Goal: Check status: Check status

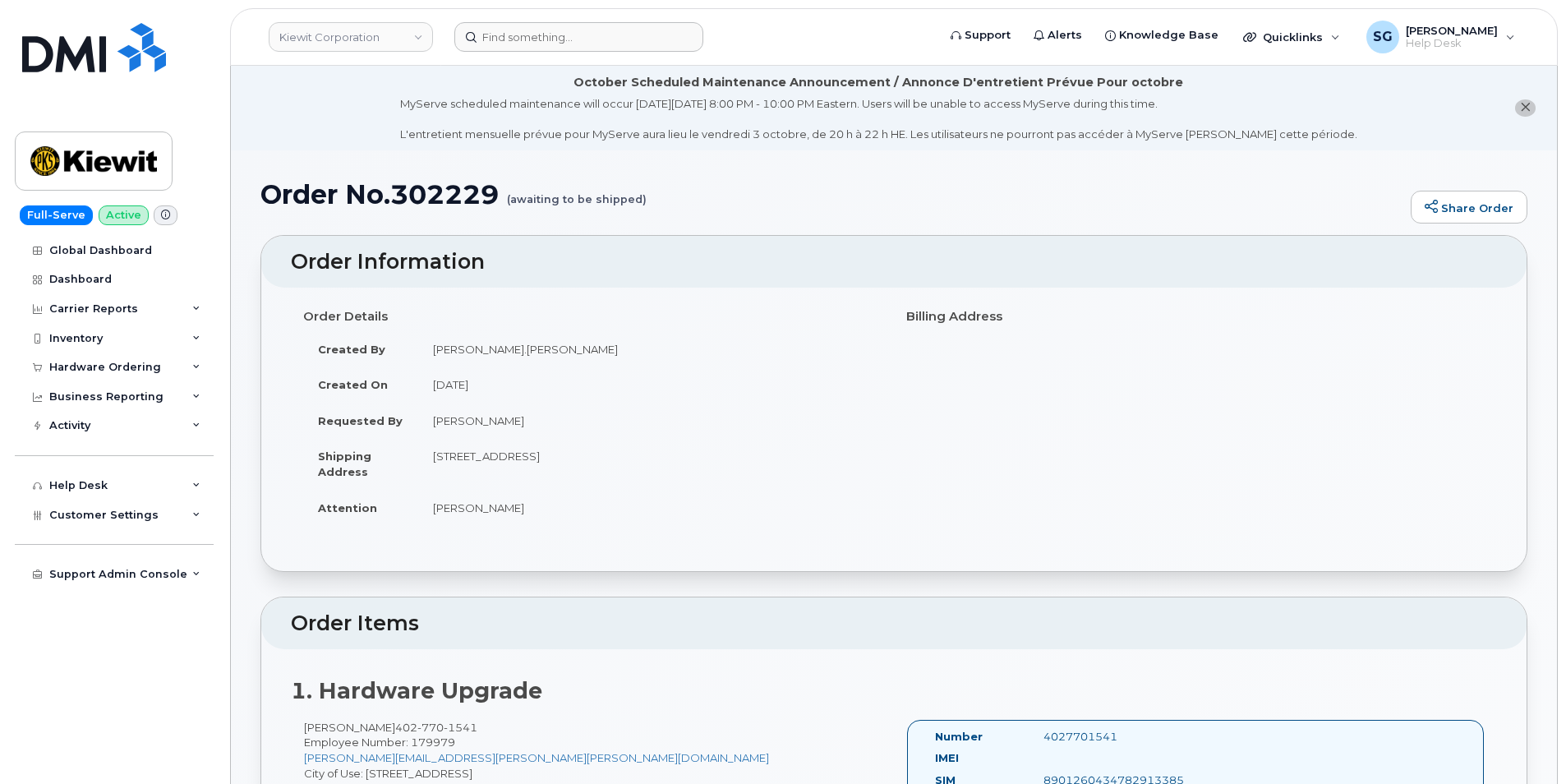
scroll to position [328, 0]
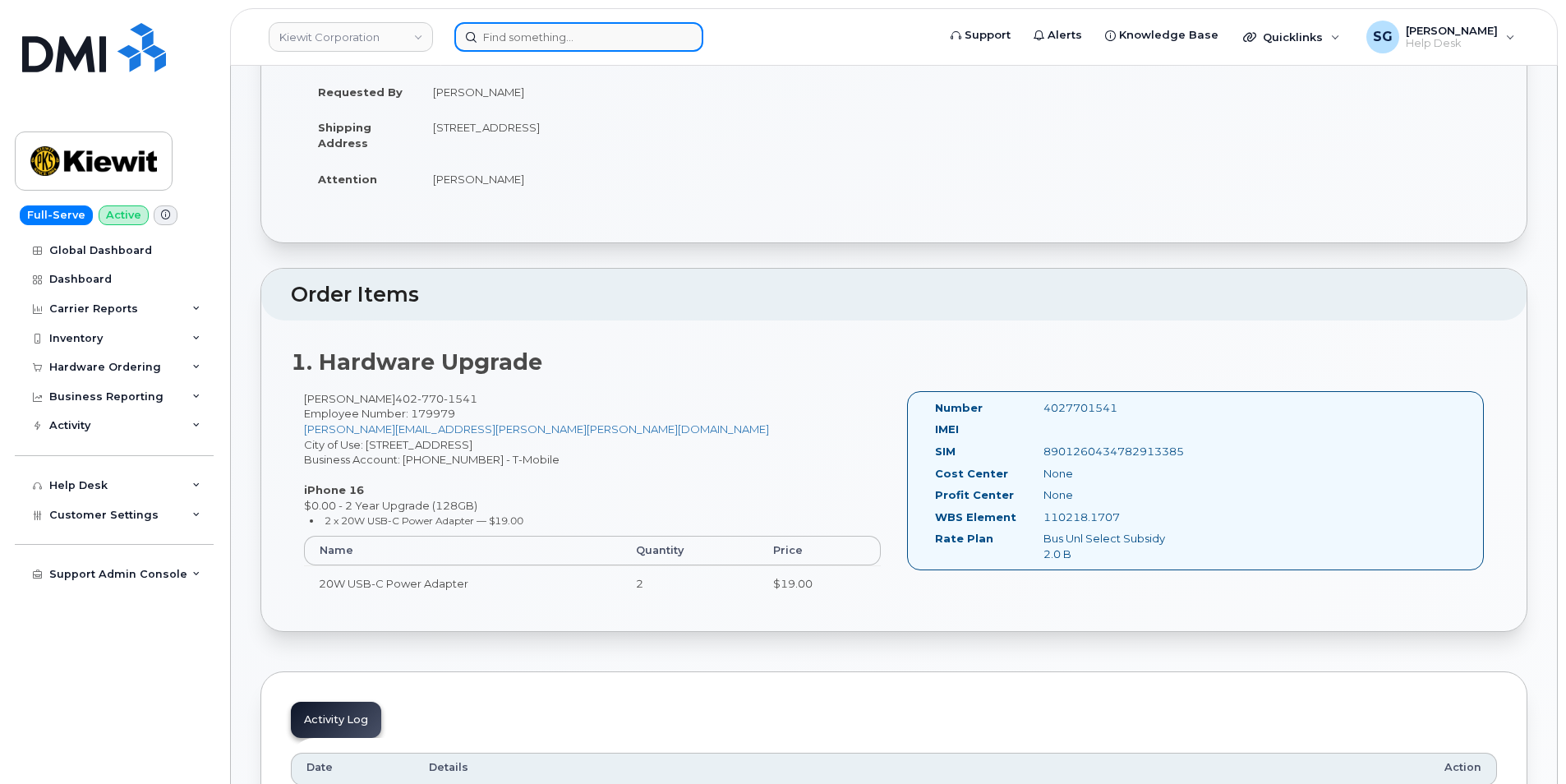
click at [518, 30] on input at bounding box center [579, 37] width 249 height 30
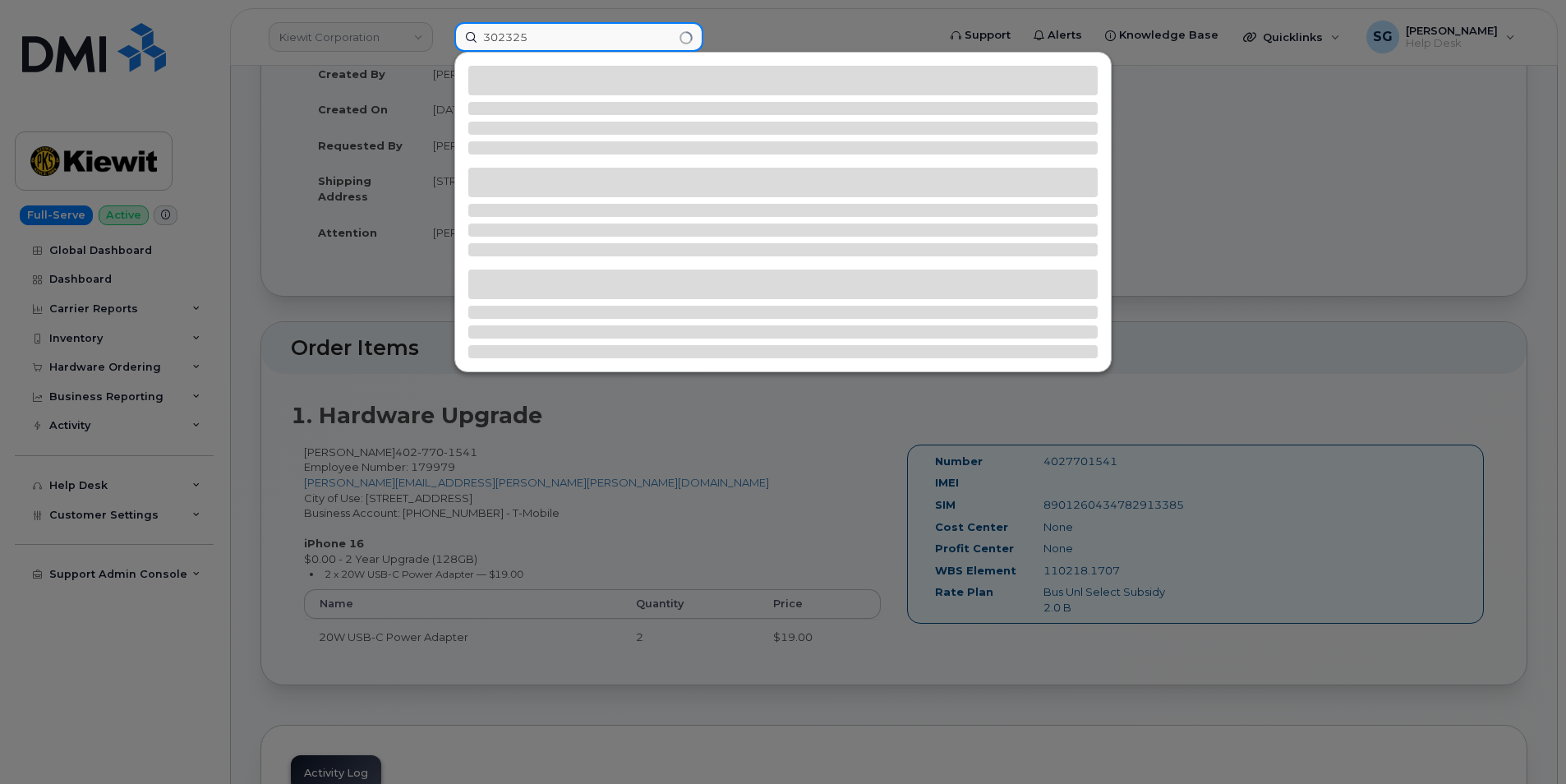
scroll to position [247, 0]
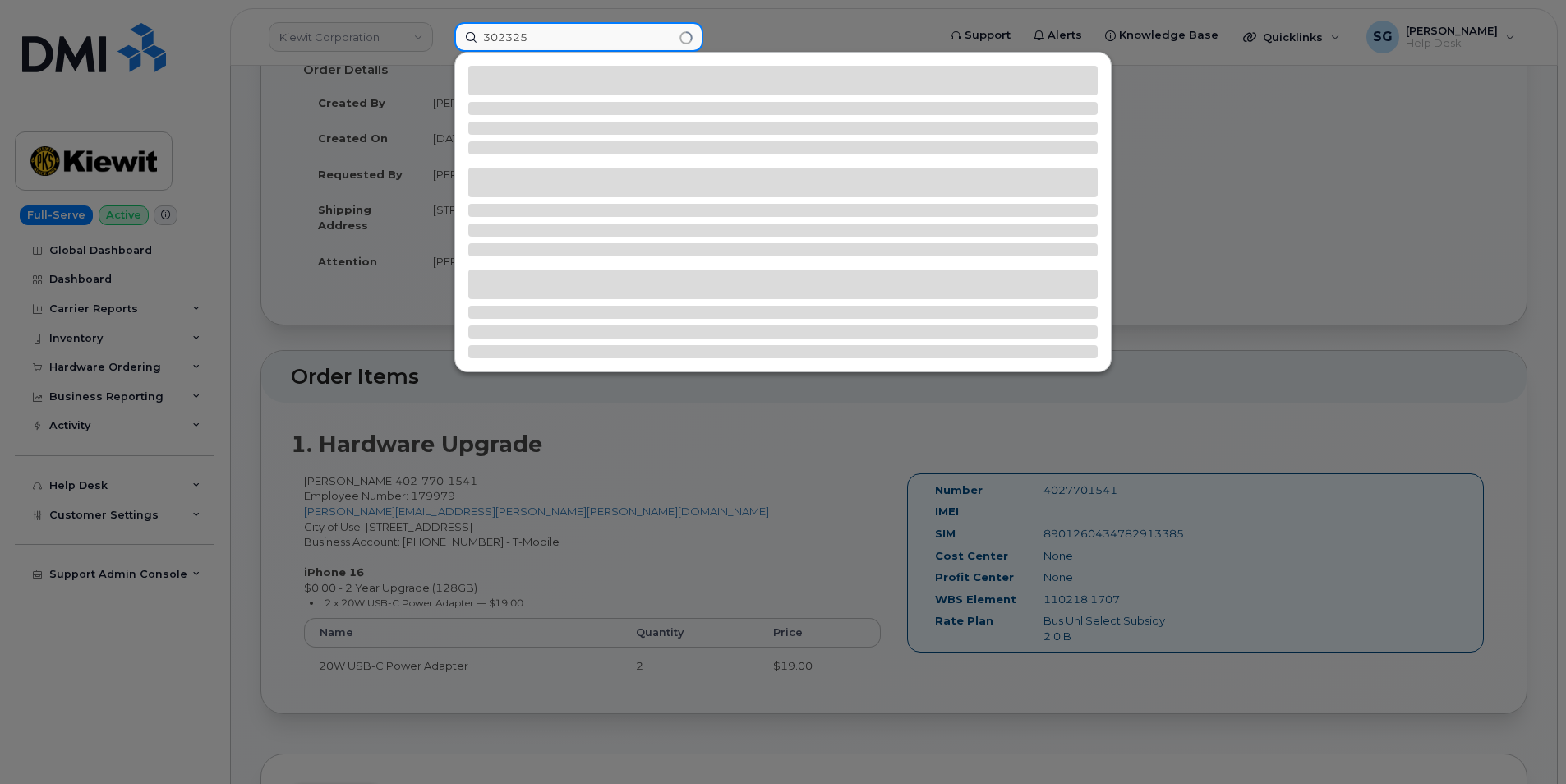
type input "302325"
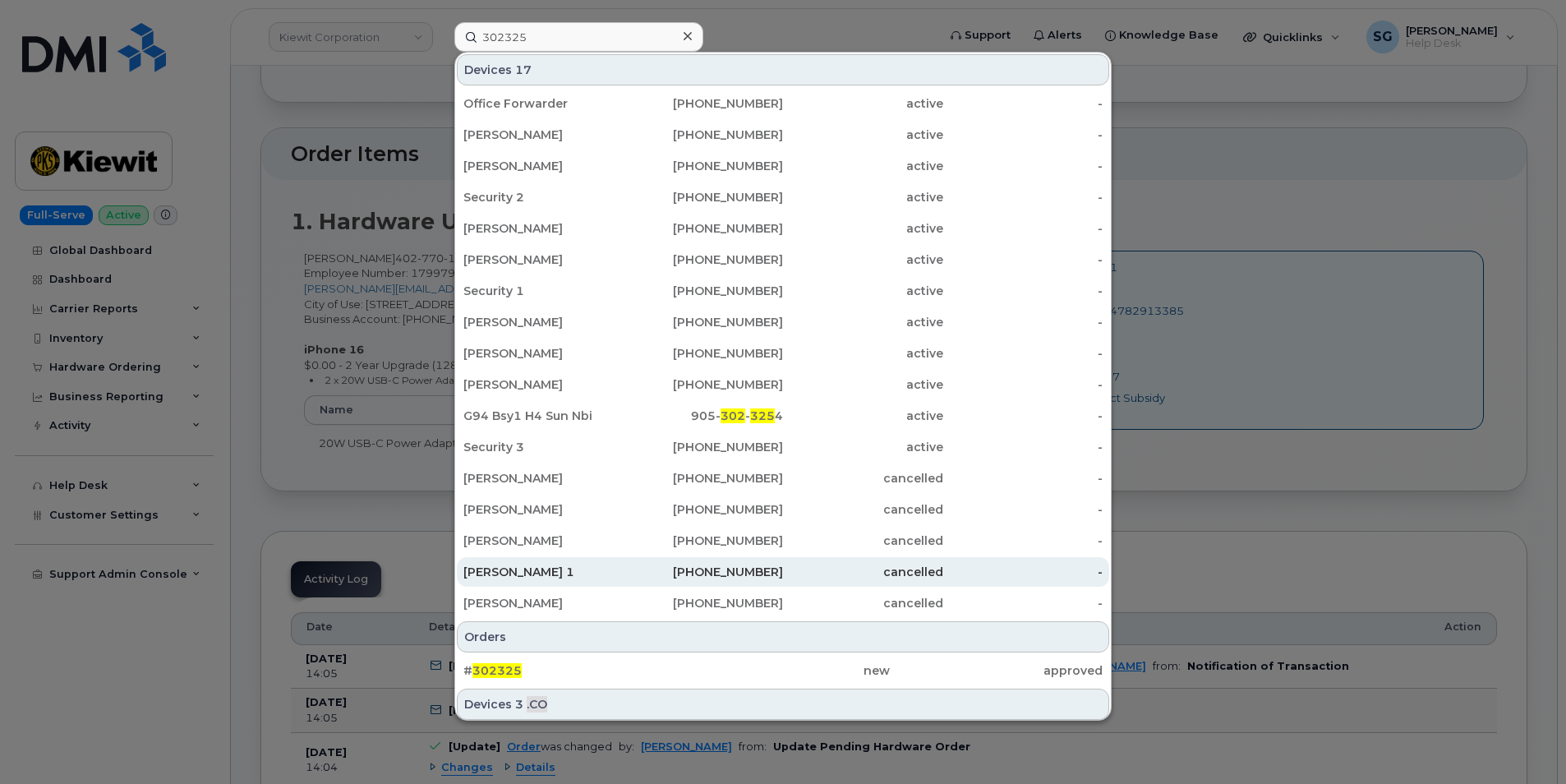
scroll to position [493, 0]
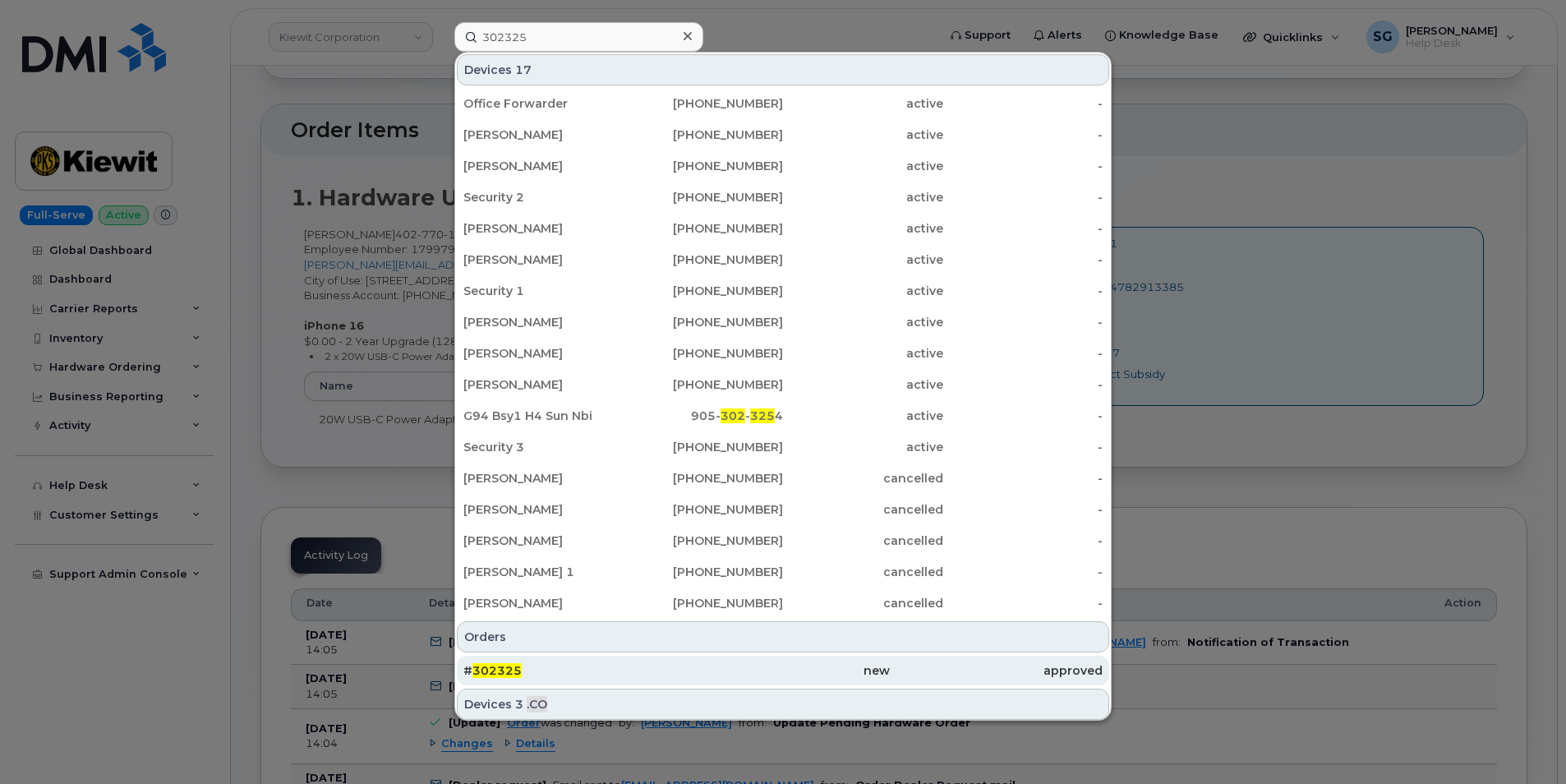
drag, startPoint x: 647, startPoint y: 672, endPoint x: 645, endPoint y: 656, distance: 16.1
click at [645, 671] on div "# 302325" at bounding box center [569, 670] width 212 height 16
click at [673, 677] on div "# 302325" at bounding box center [569, 670] width 212 height 16
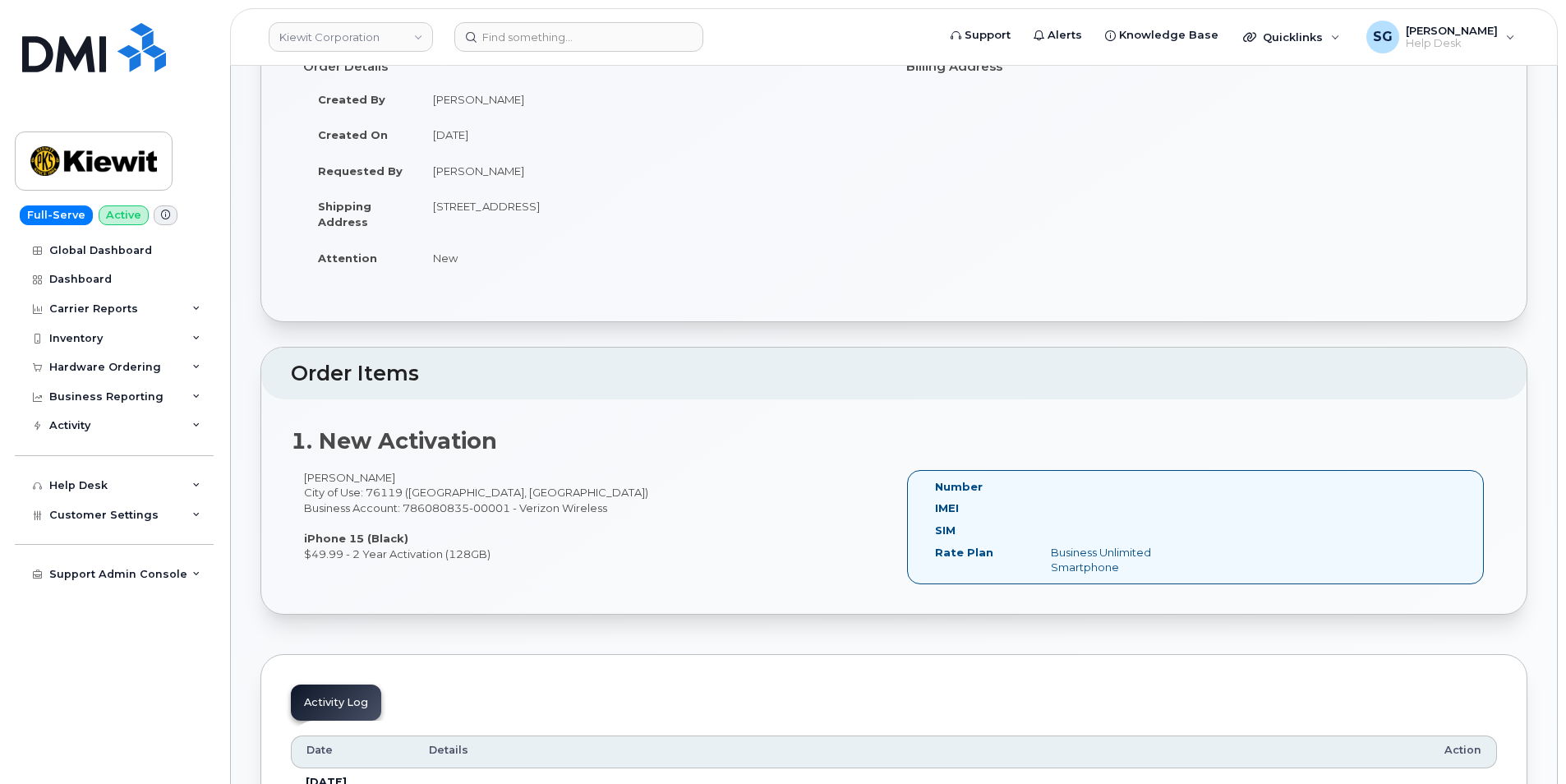
scroll to position [249, 0]
click at [535, 32] on input at bounding box center [579, 37] width 249 height 30
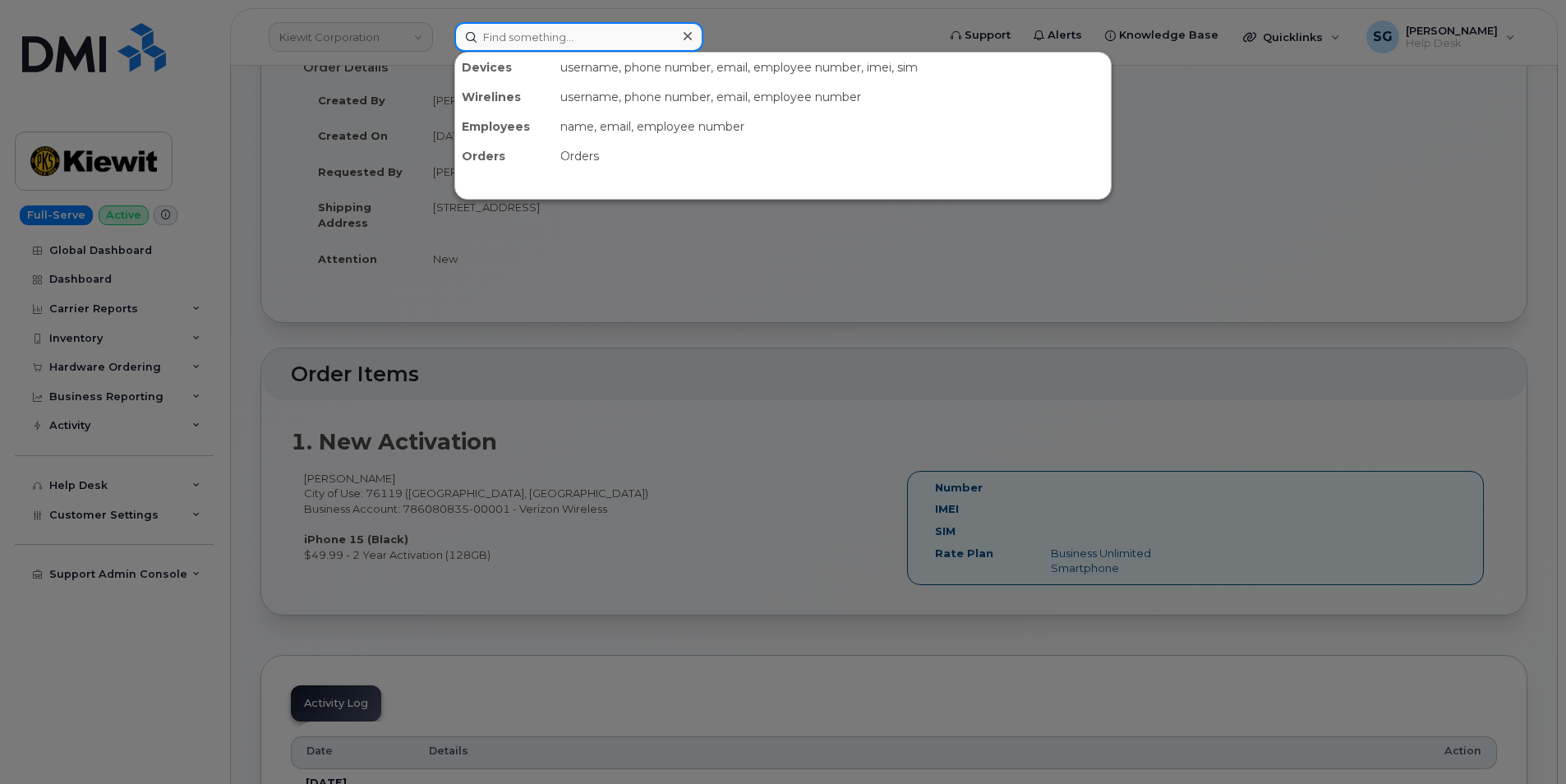
click at [579, 36] on input at bounding box center [579, 37] width 249 height 30
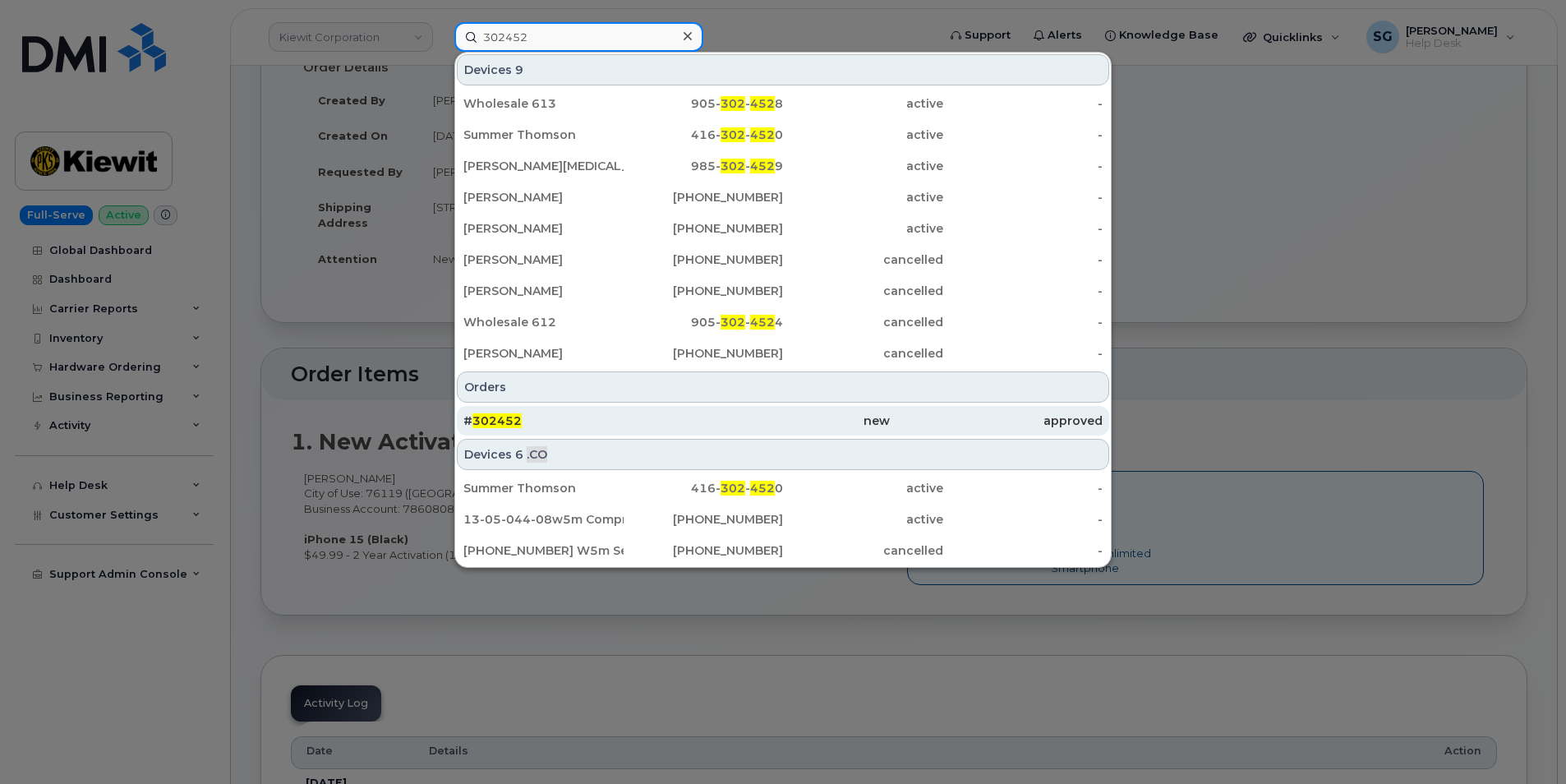
type input "302452"
click at [562, 424] on div "# 302452" at bounding box center [569, 420] width 212 height 16
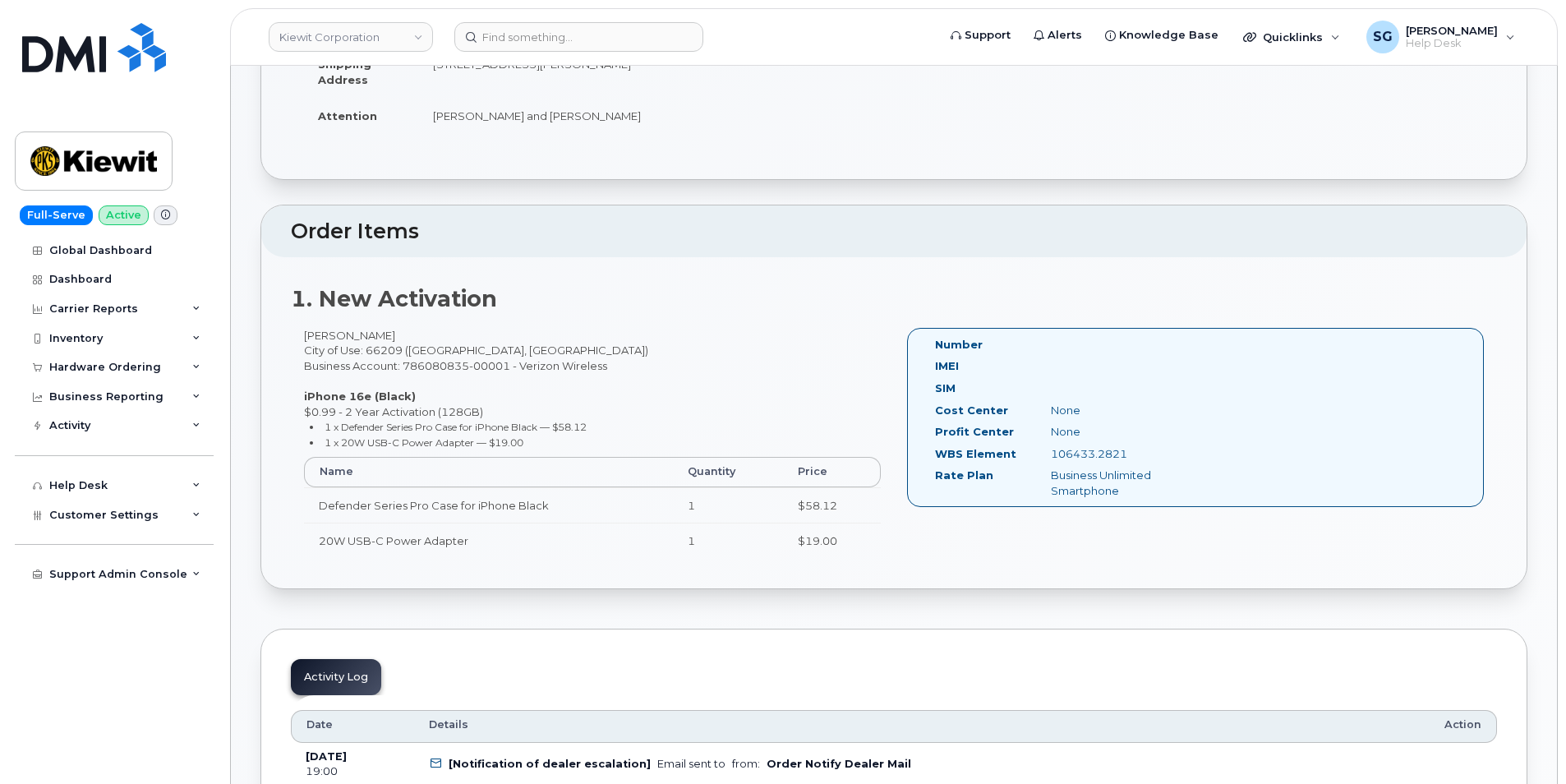
scroll to position [410, 0]
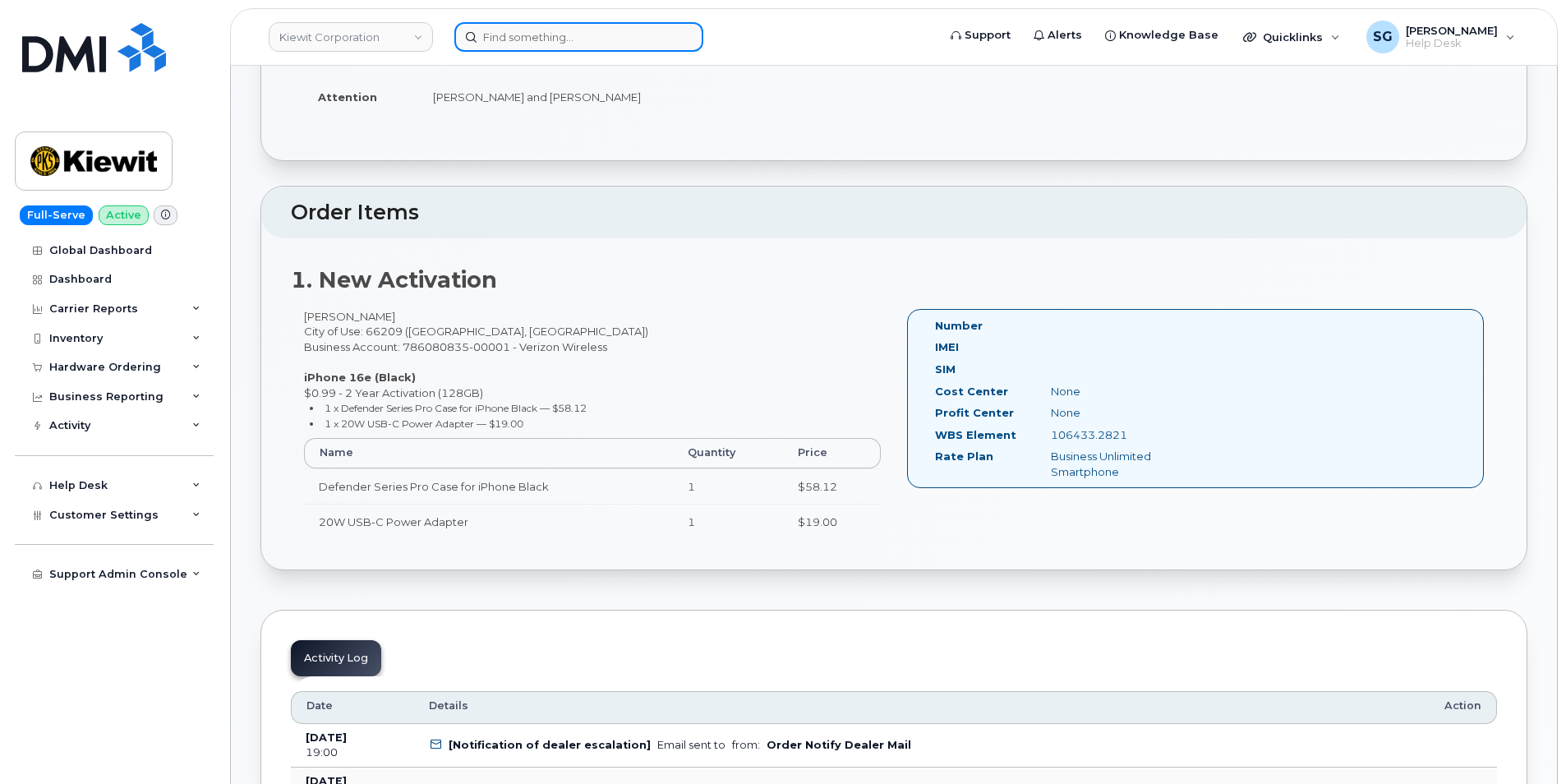
click at [546, 28] on input at bounding box center [579, 37] width 249 height 30
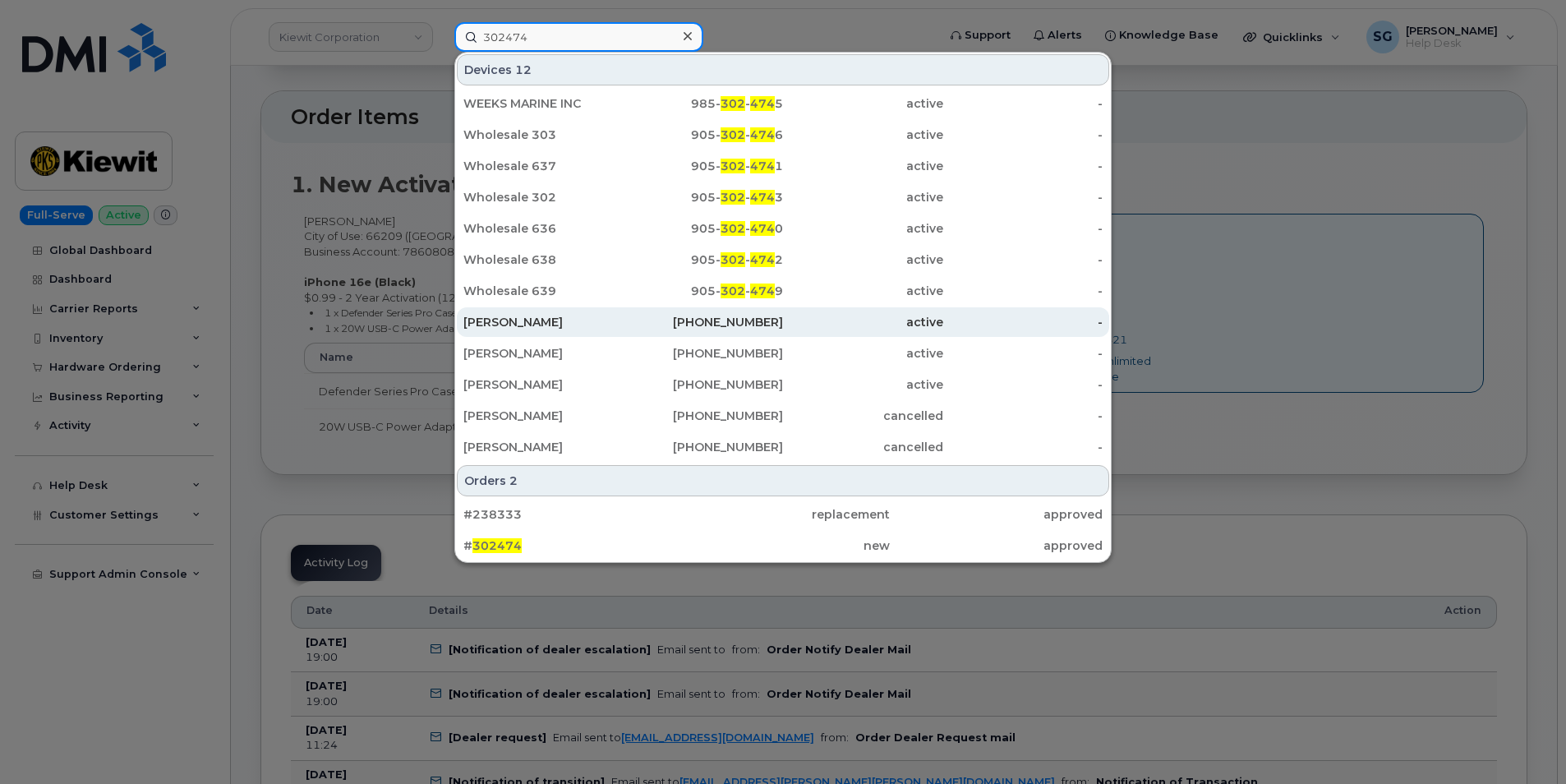
scroll to position [740, 0]
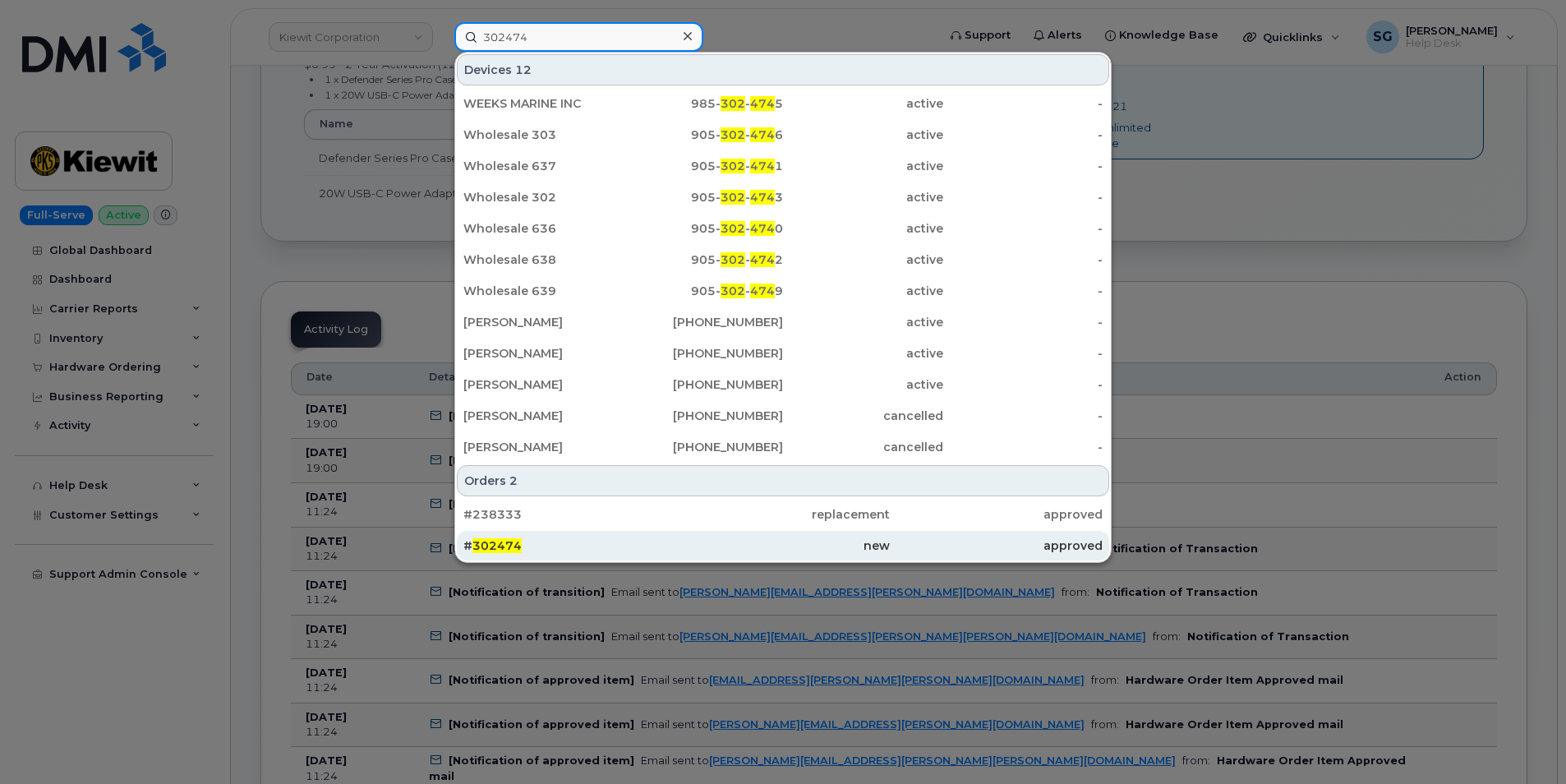
type input "302474"
click at [590, 537] on div "# 302474" at bounding box center [569, 545] width 212 height 30
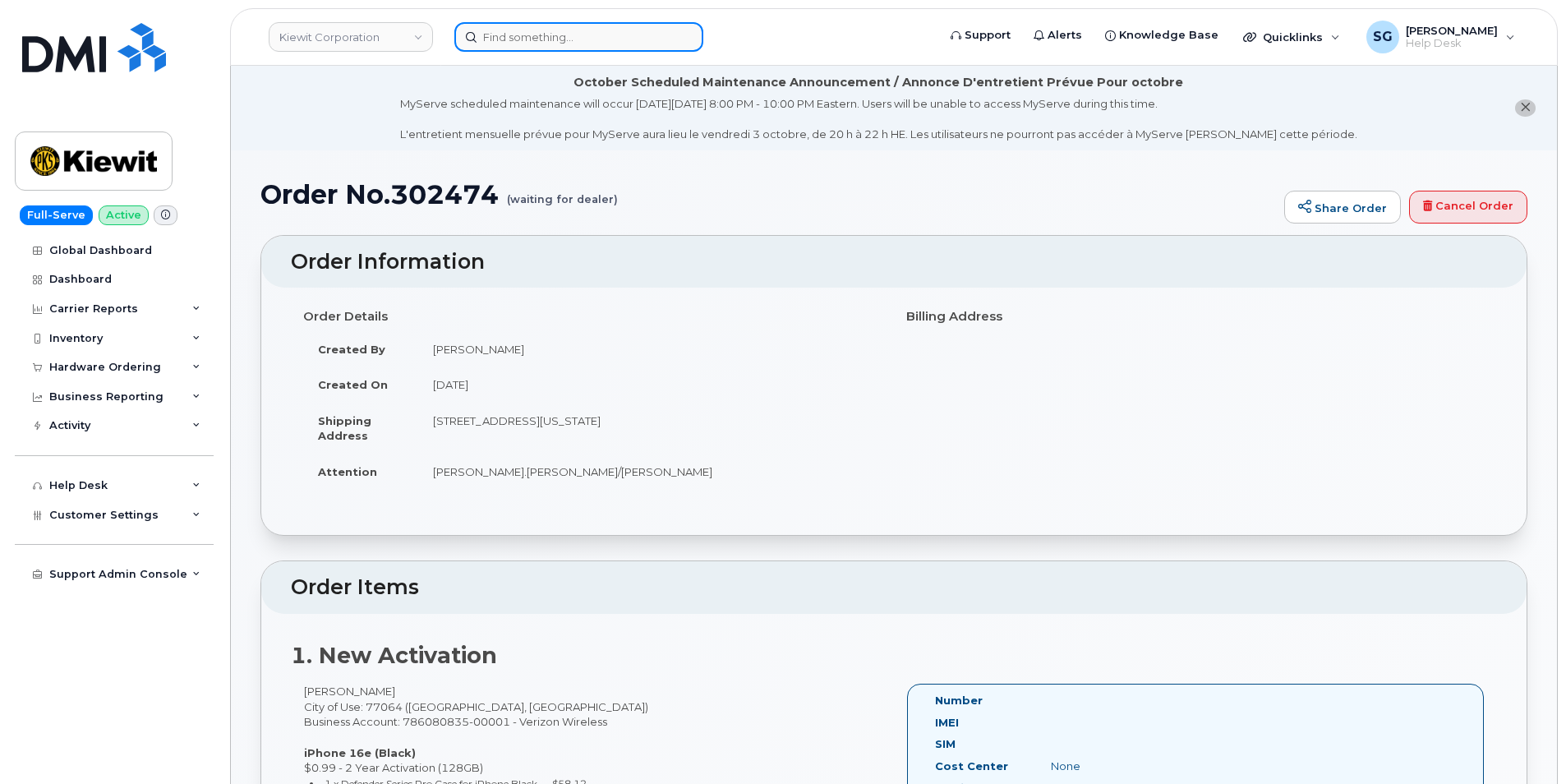
click at [525, 35] on input at bounding box center [579, 37] width 249 height 30
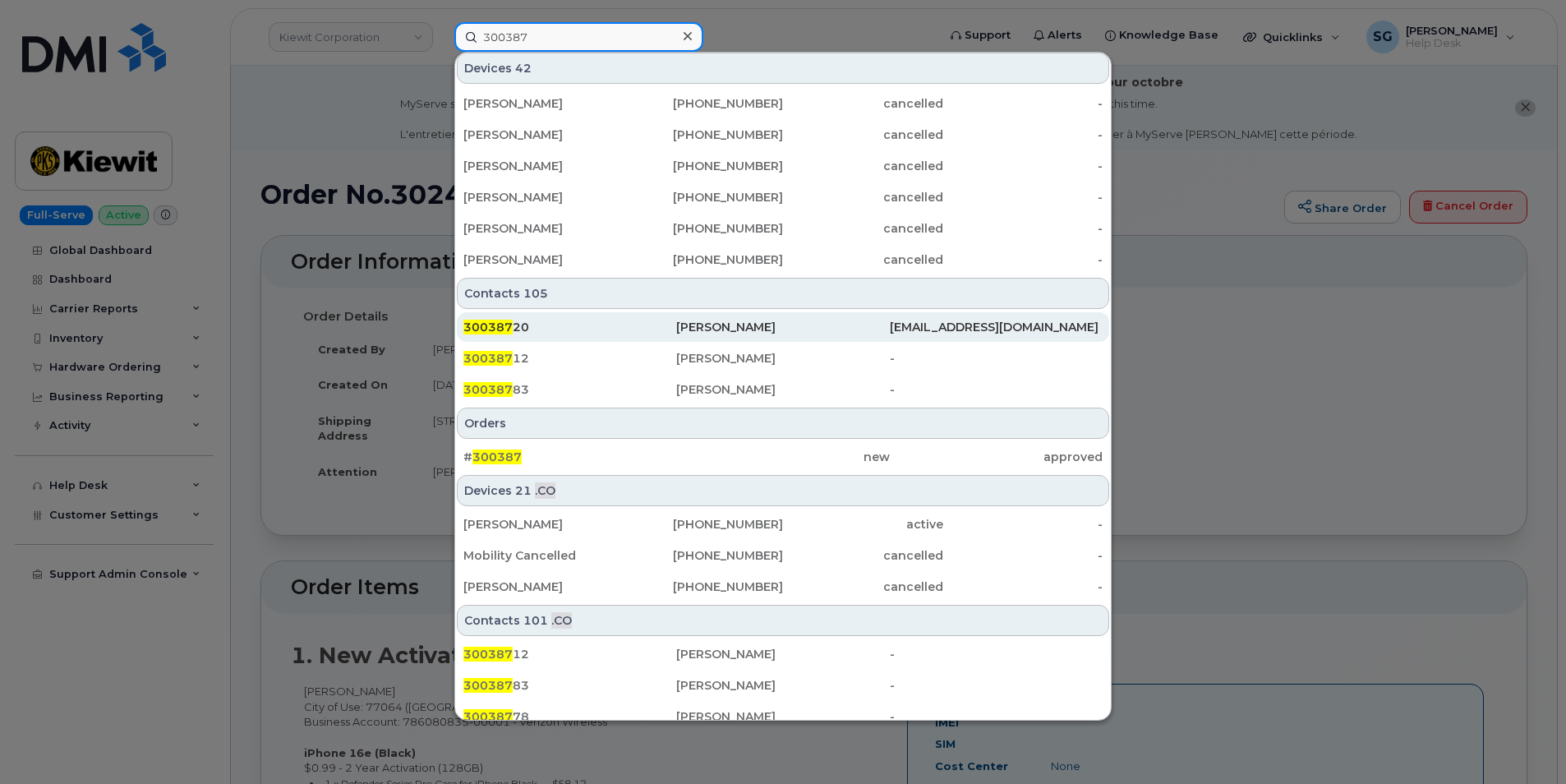
scroll to position [450, 0]
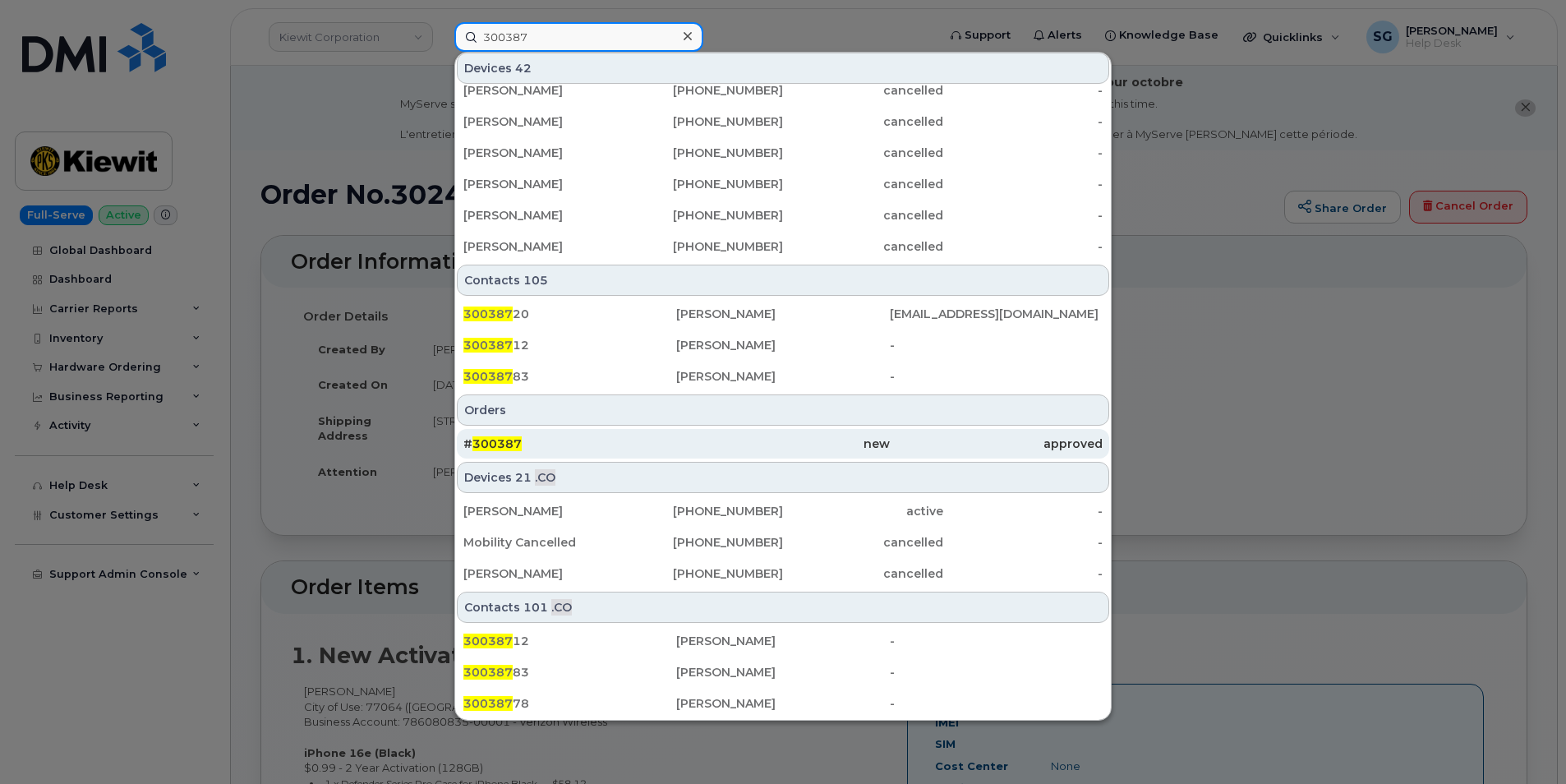
type input "300387"
click at [608, 438] on div "# 300387" at bounding box center [569, 443] width 212 height 16
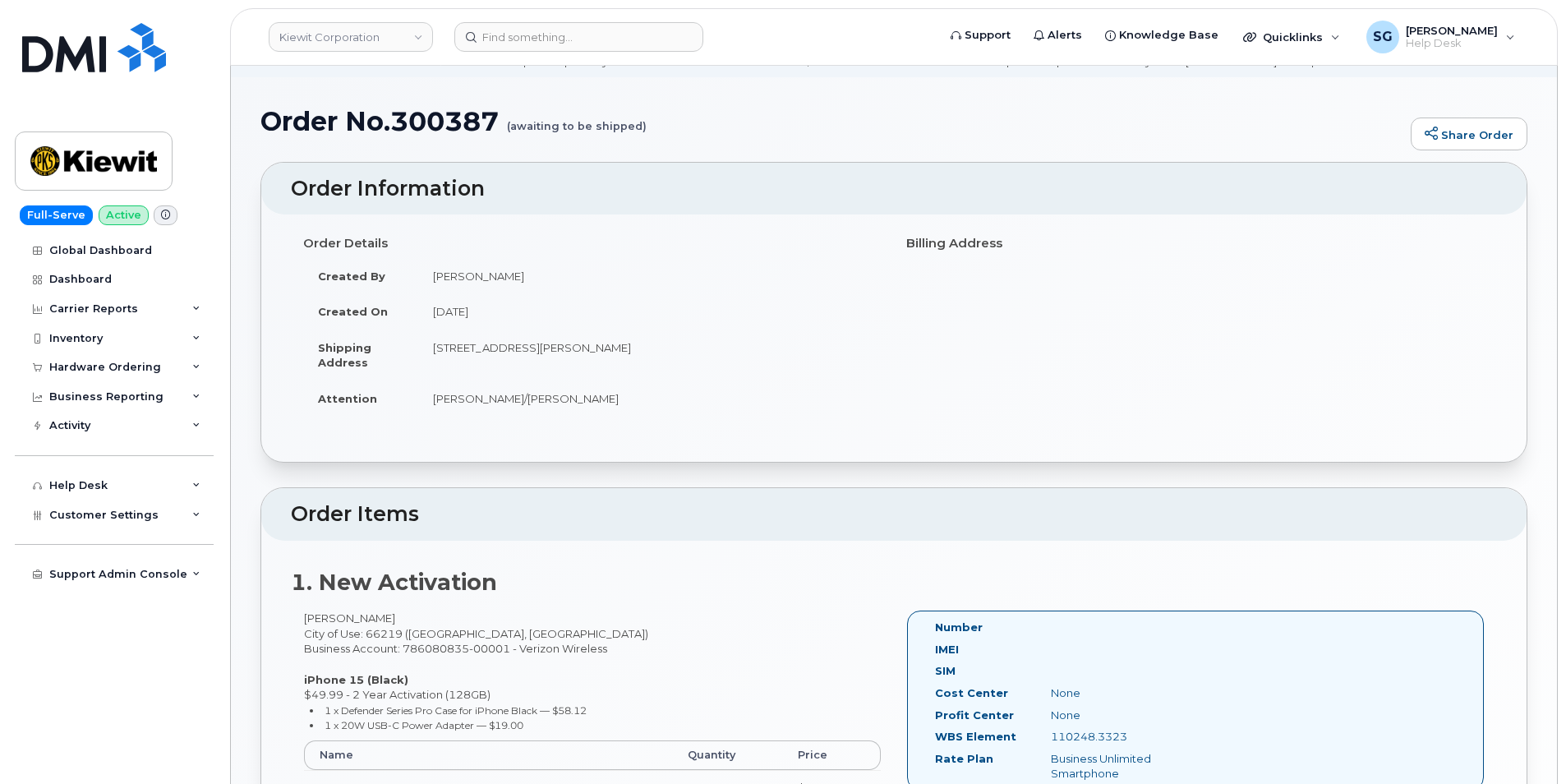
scroll to position [330, 0]
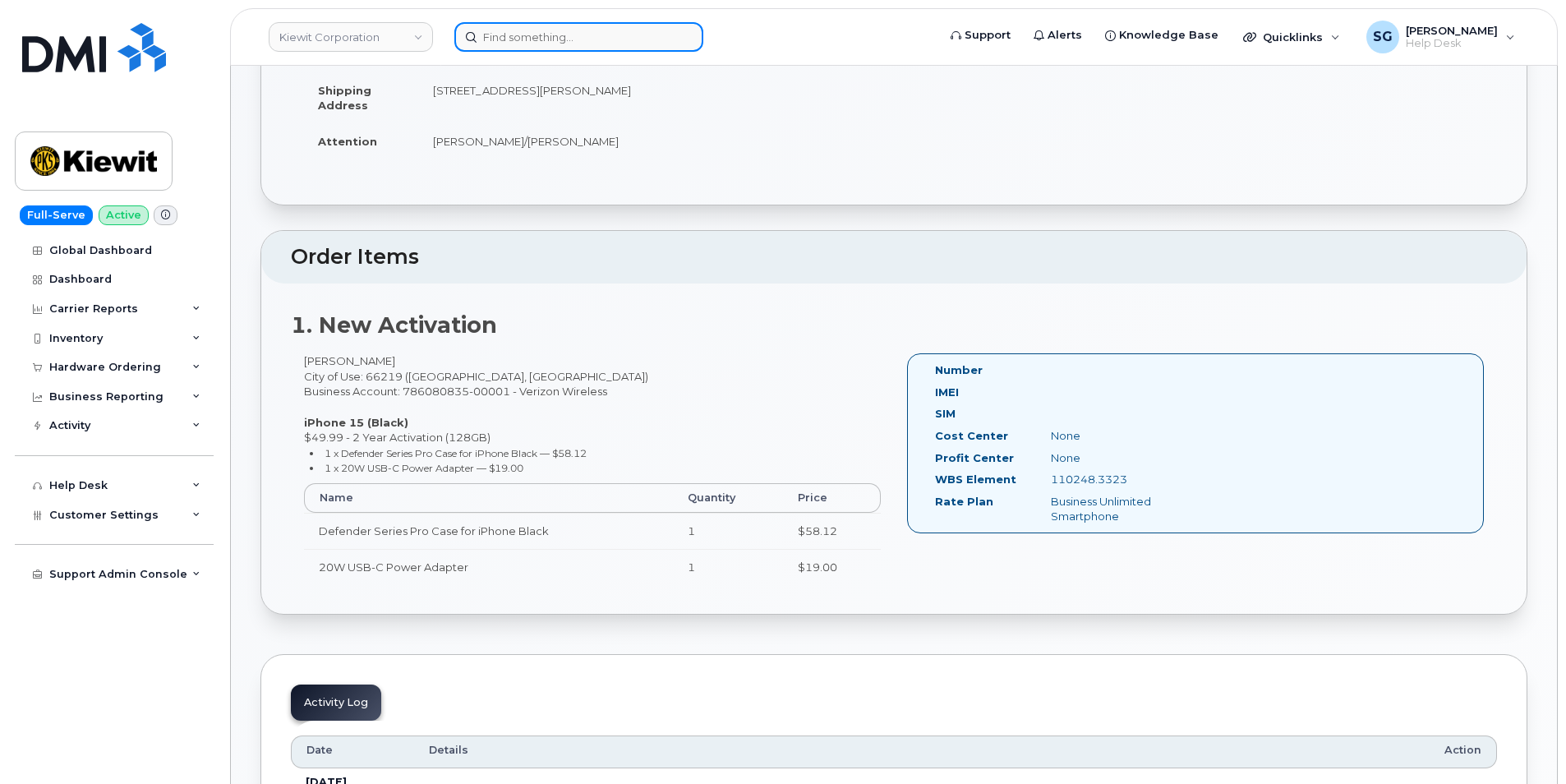
click at [525, 34] on input at bounding box center [579, 37] width 249 height 30
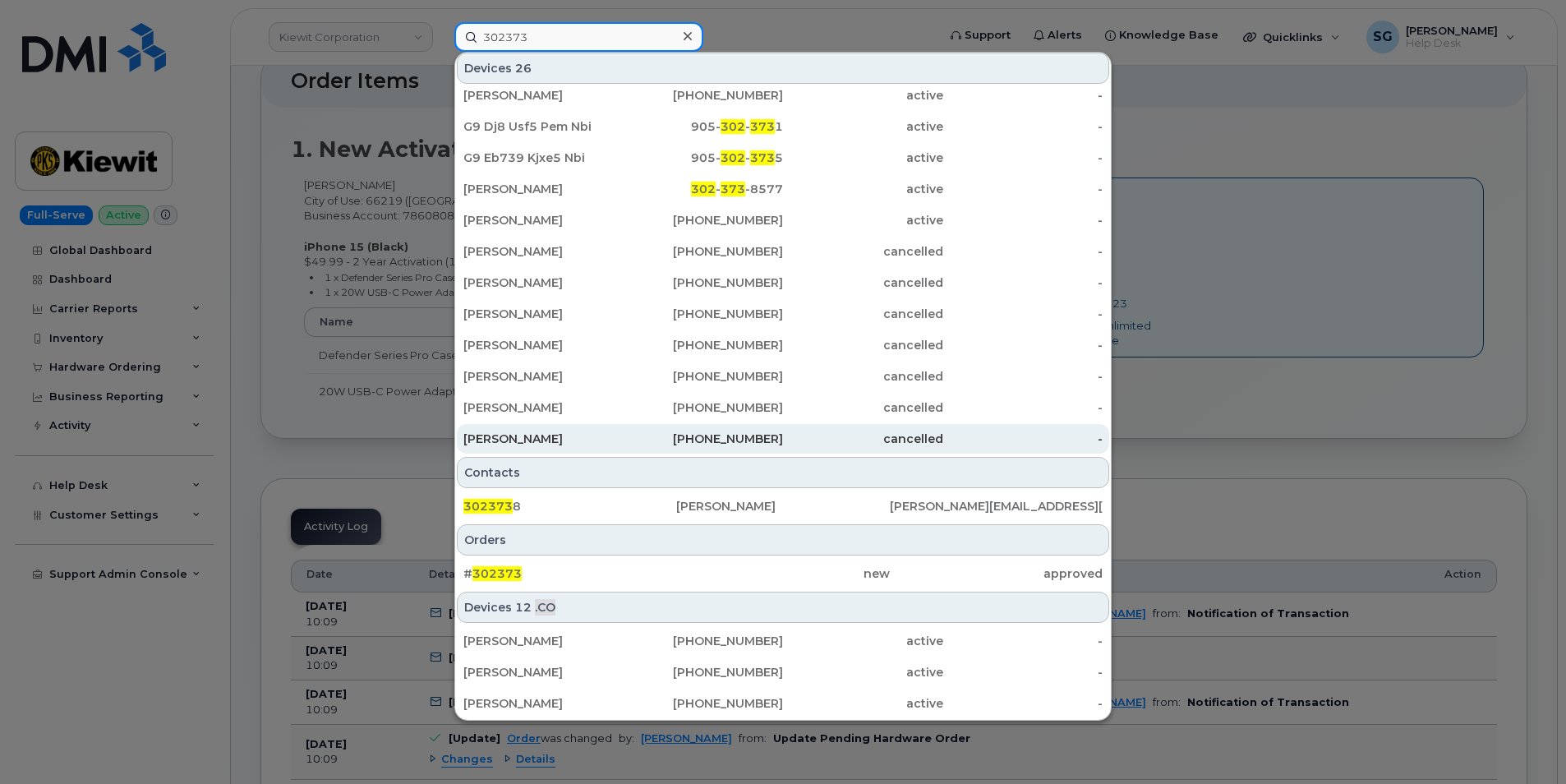
scroll to position [659, 0]
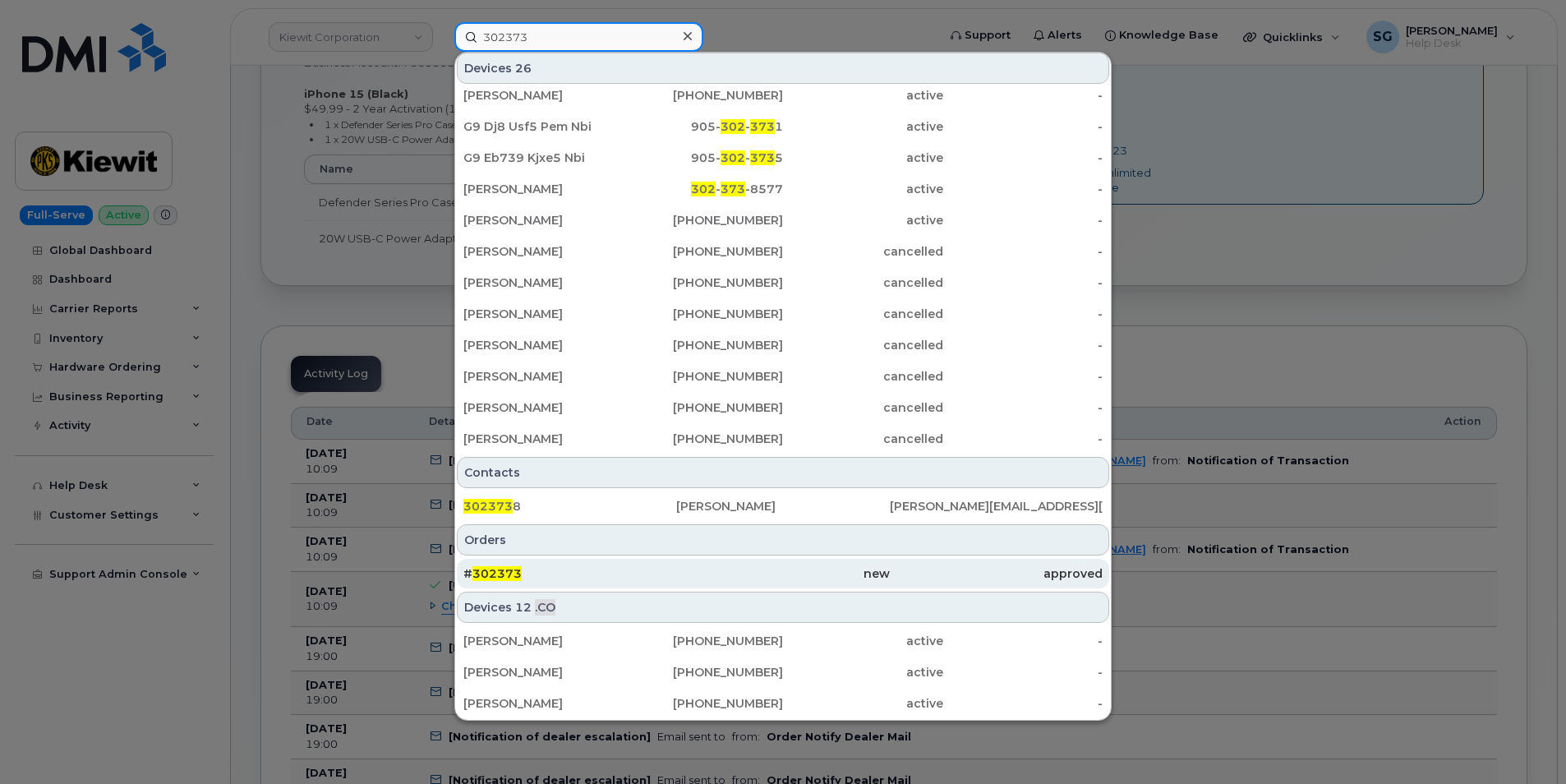
type input "302373"
drag, startPoint x: 731, startPoint y: 578, endPoint x: 874, endPoint y: 585, distance: 143.2
click at [731, 578] on div "new" at bounding box center [783, 573] width 212 height 16
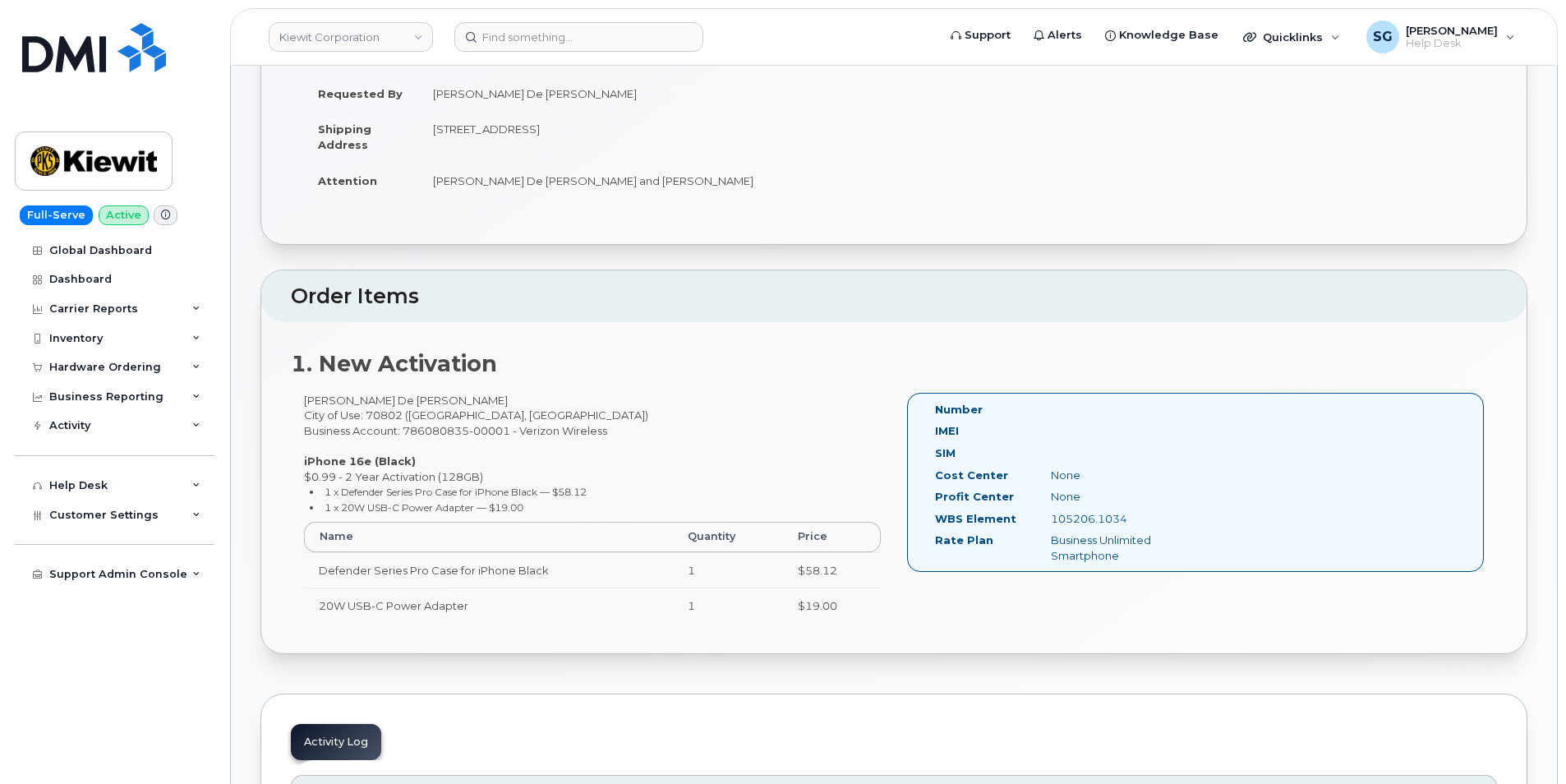
scroll to position [328, 0]
click at [495, 27] on input at bounding box center [579, 37] width 249 height 30
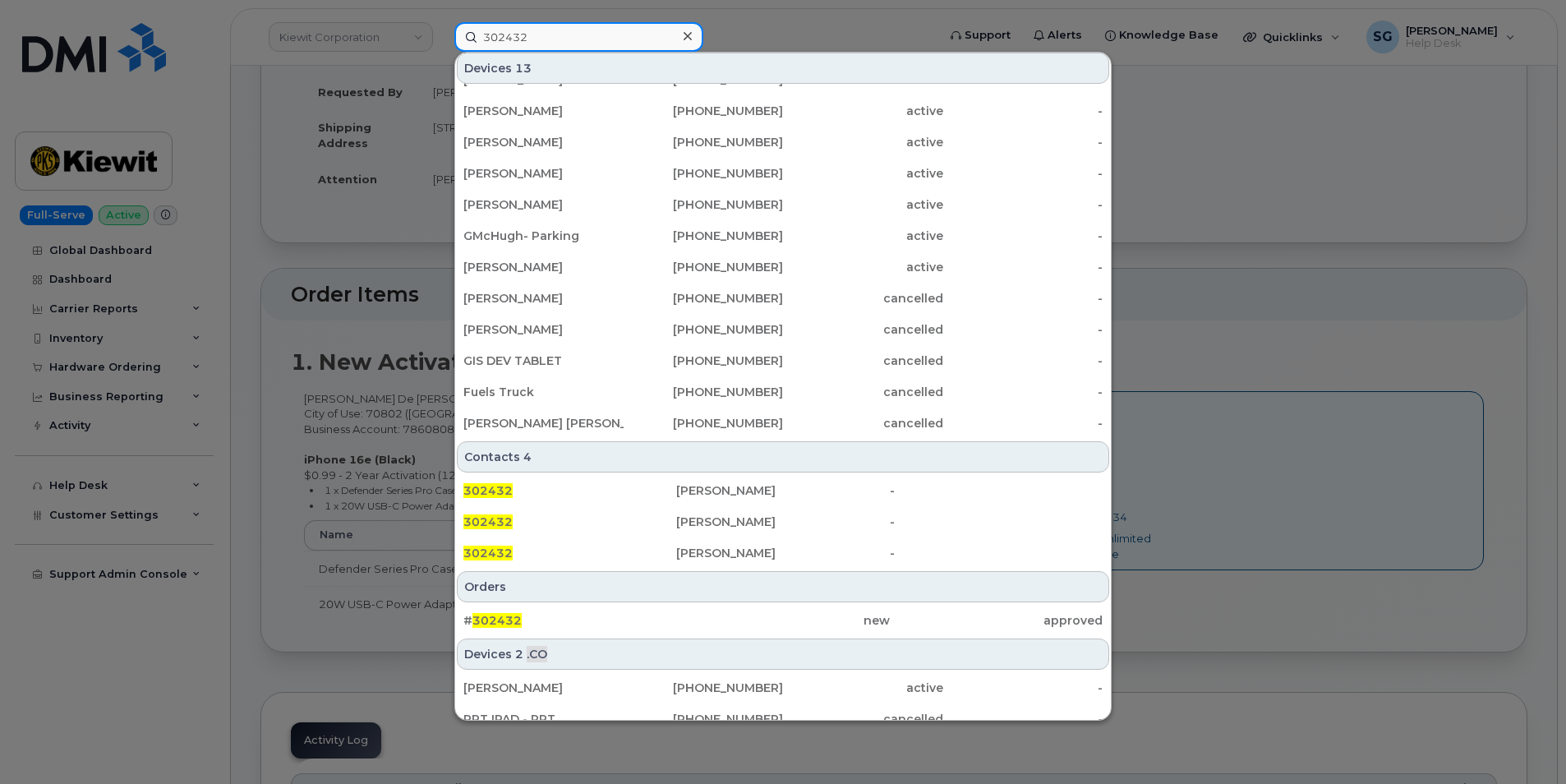
scroll to position [82, 0]
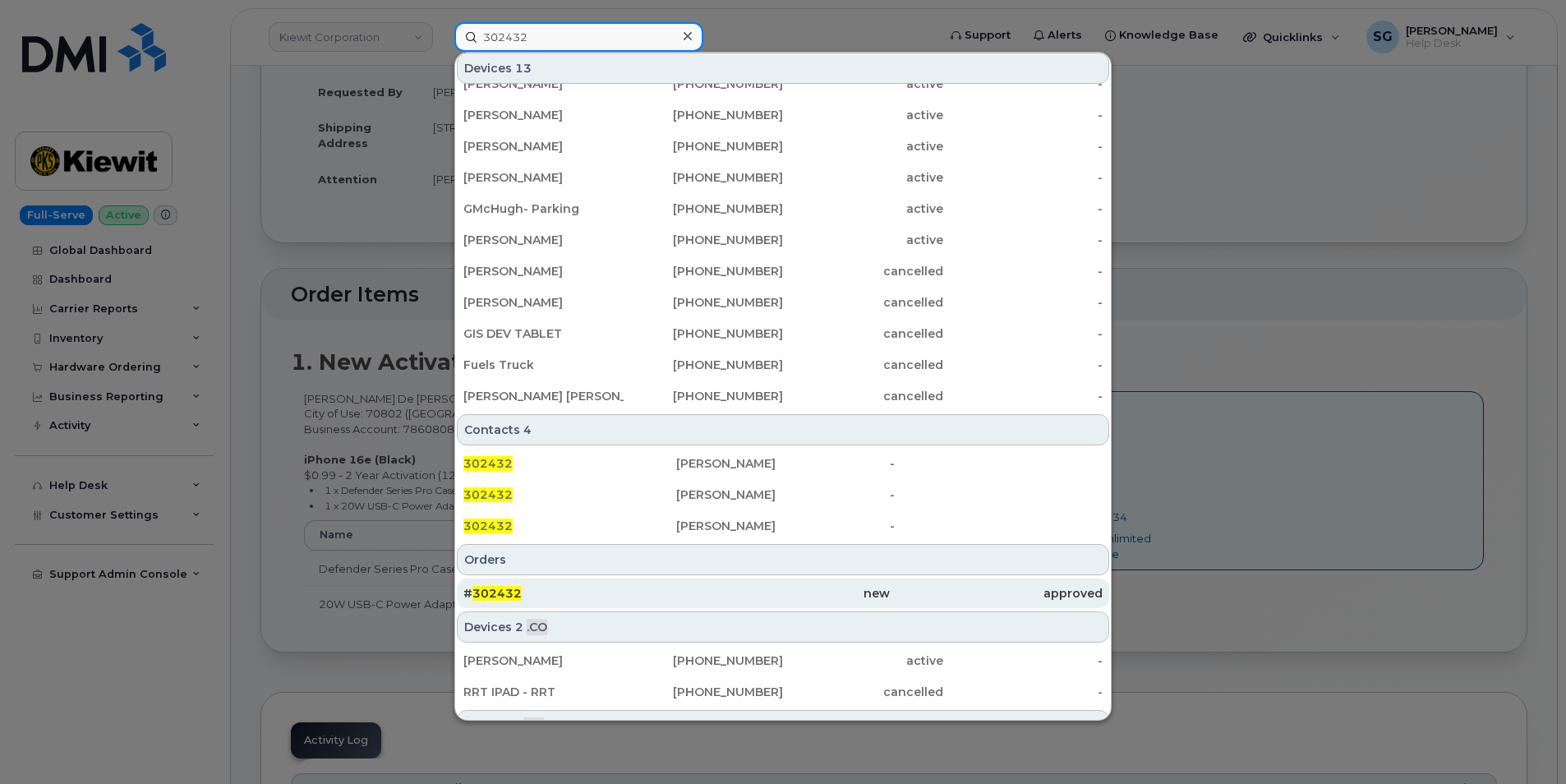
type input "302432"
click at [715, 601] on div "new" at bounding box center [783, 593] width 212 height 30
